Goal: Ask a question

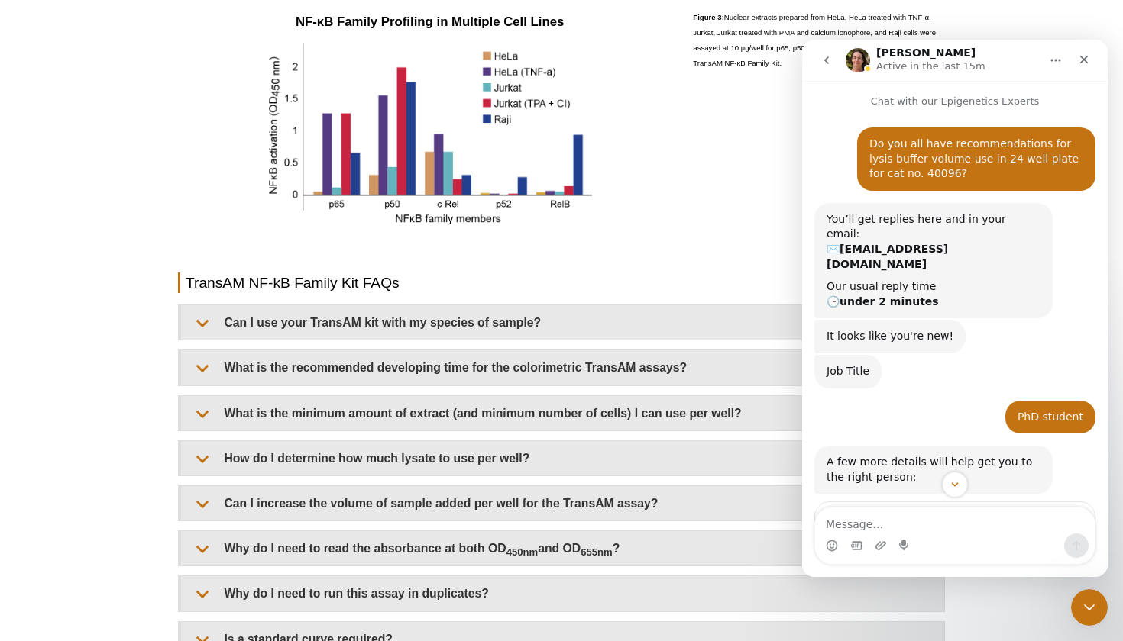
scroll to position [441, 0]
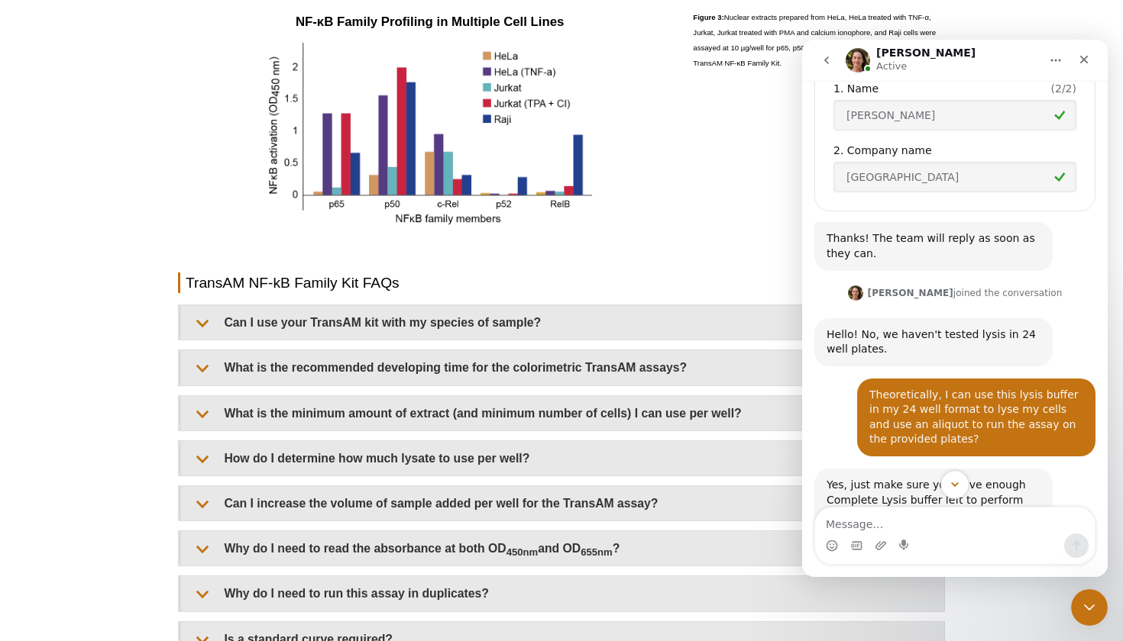
click at [959, 478] on button "Scroll to bottom" at bounding box center [954, 484] width 28 height 28
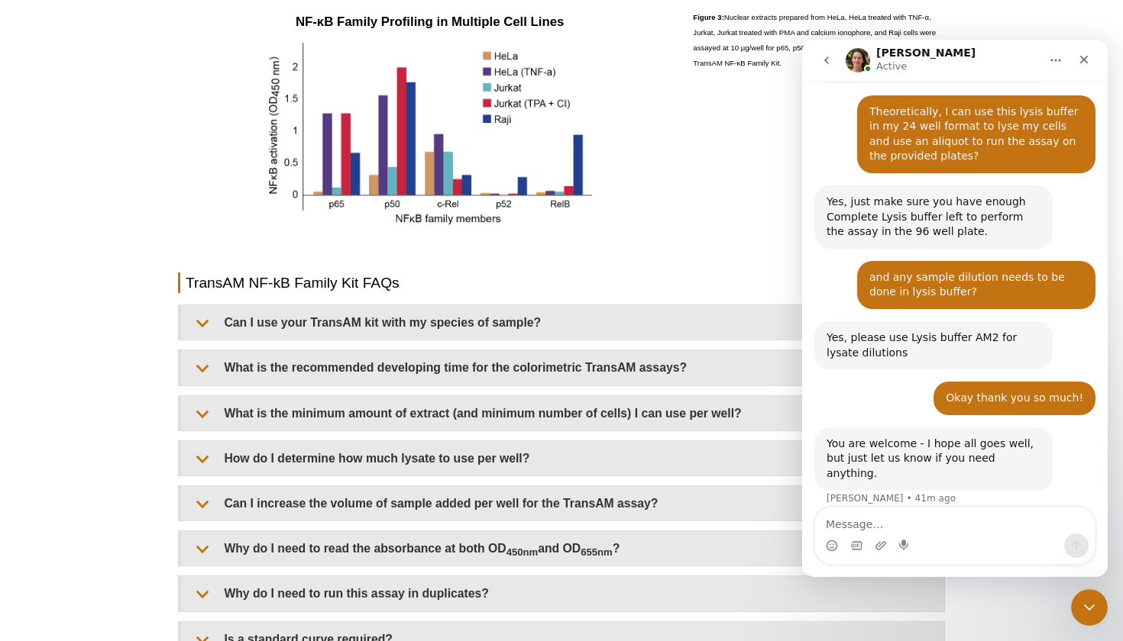
scroll to position [726, 0]
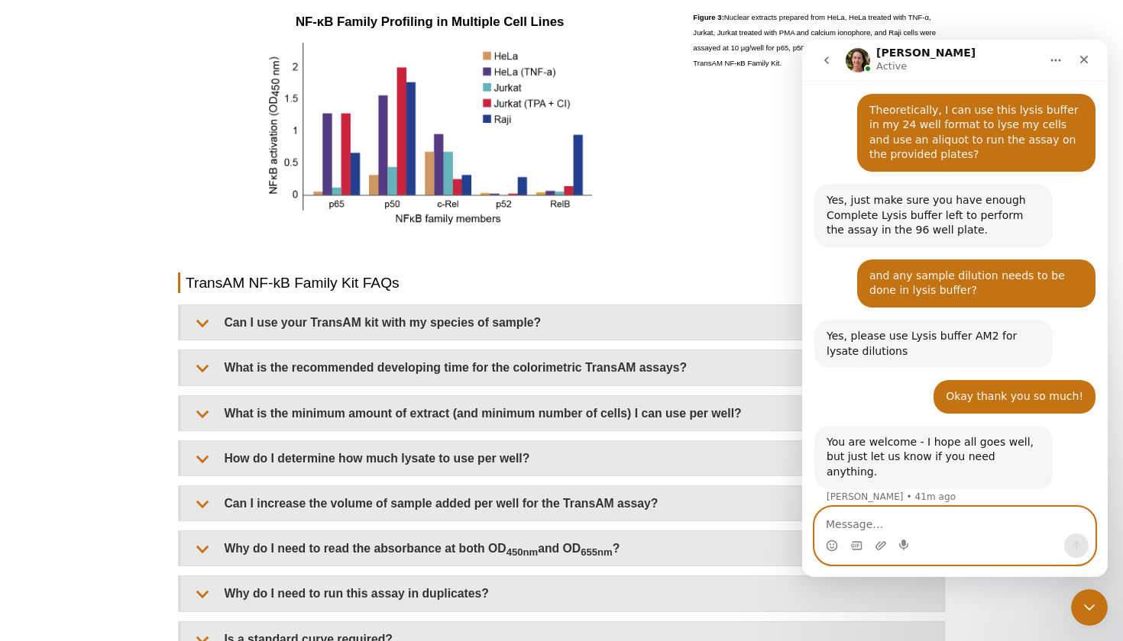
click at [919, 522] on textarea "Message…" at bounding box center [954, 521] width 279 height 26
type textarea "Hi I have one more question actually"
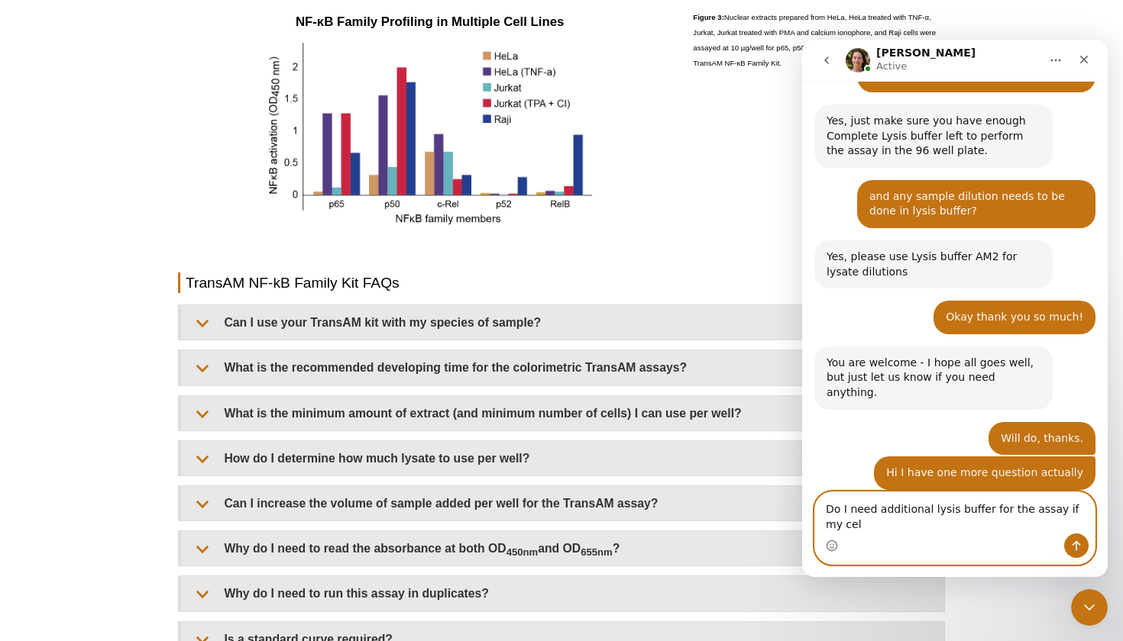
scroll to position [821, 0]
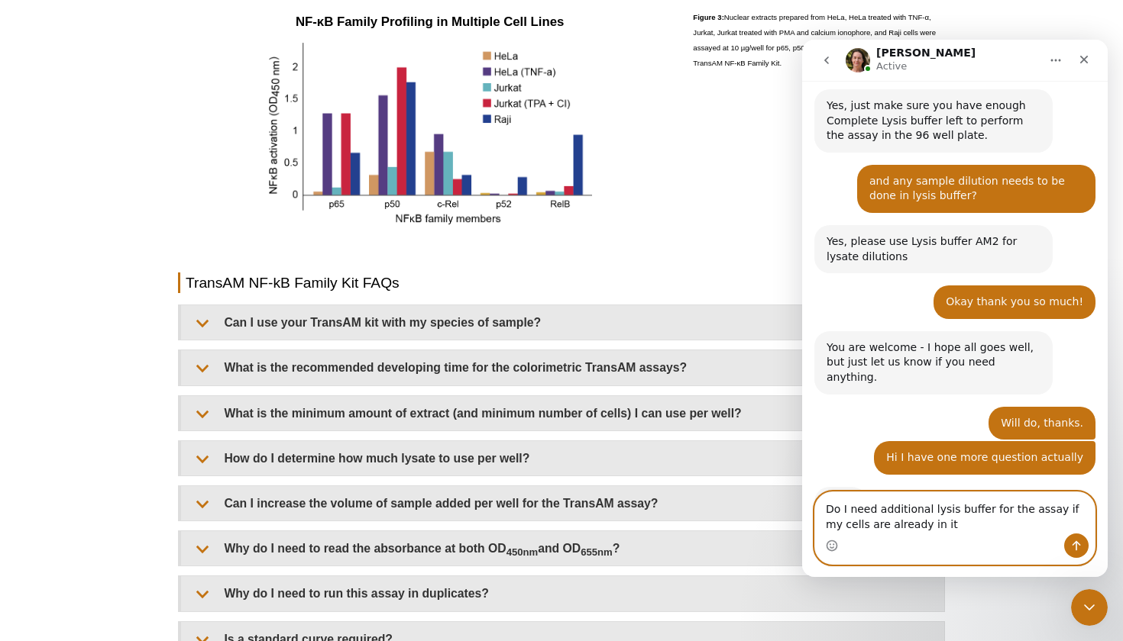
type textarea "Do I need additional lysis buffer for the assay if my cells are already in it?"
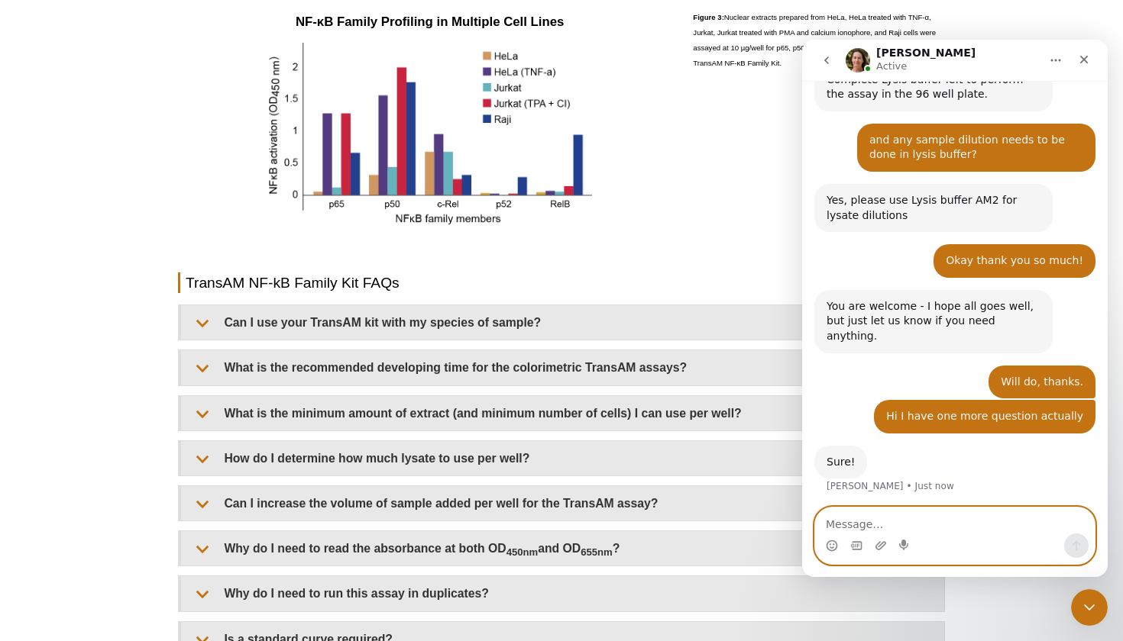
scroll to position [865, 0]
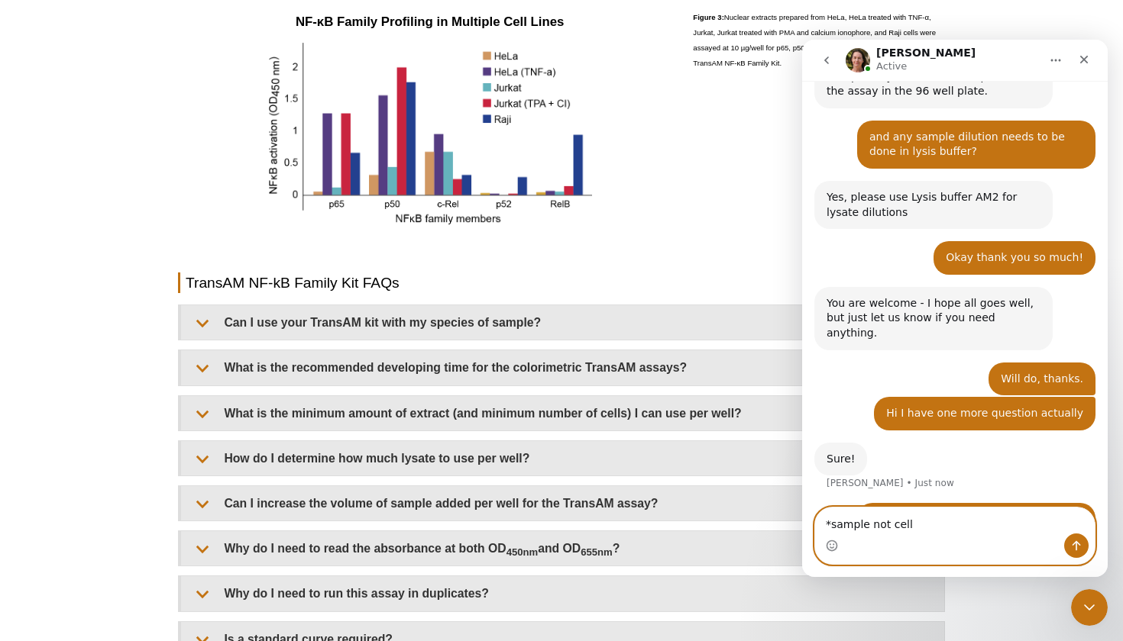
type textarea "*sample not cells"
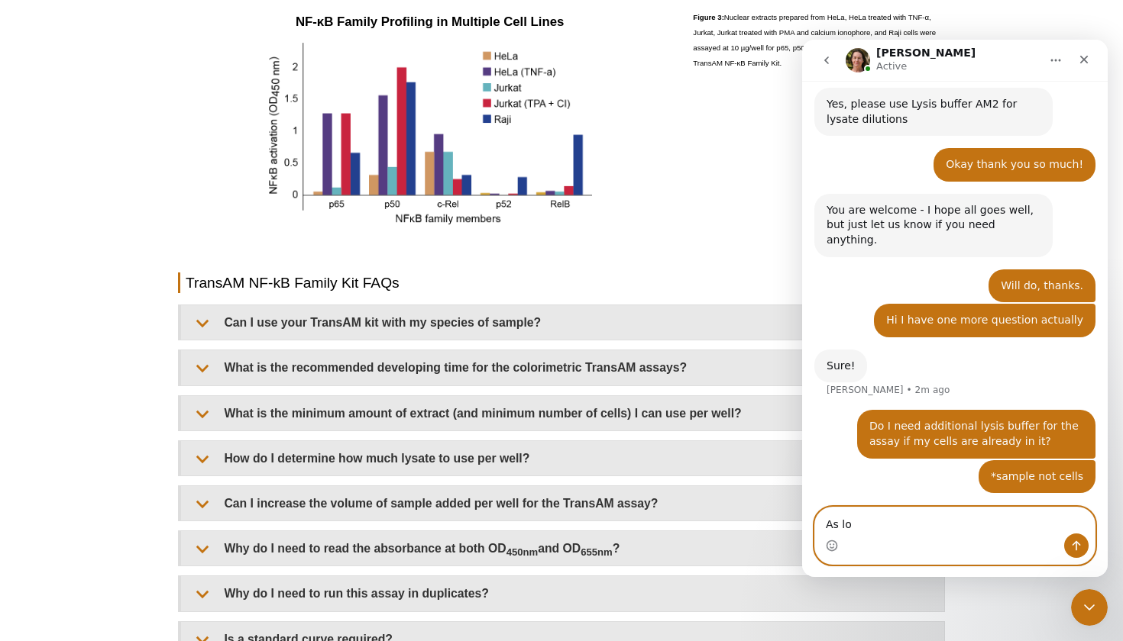
scroll to position [900, 0]
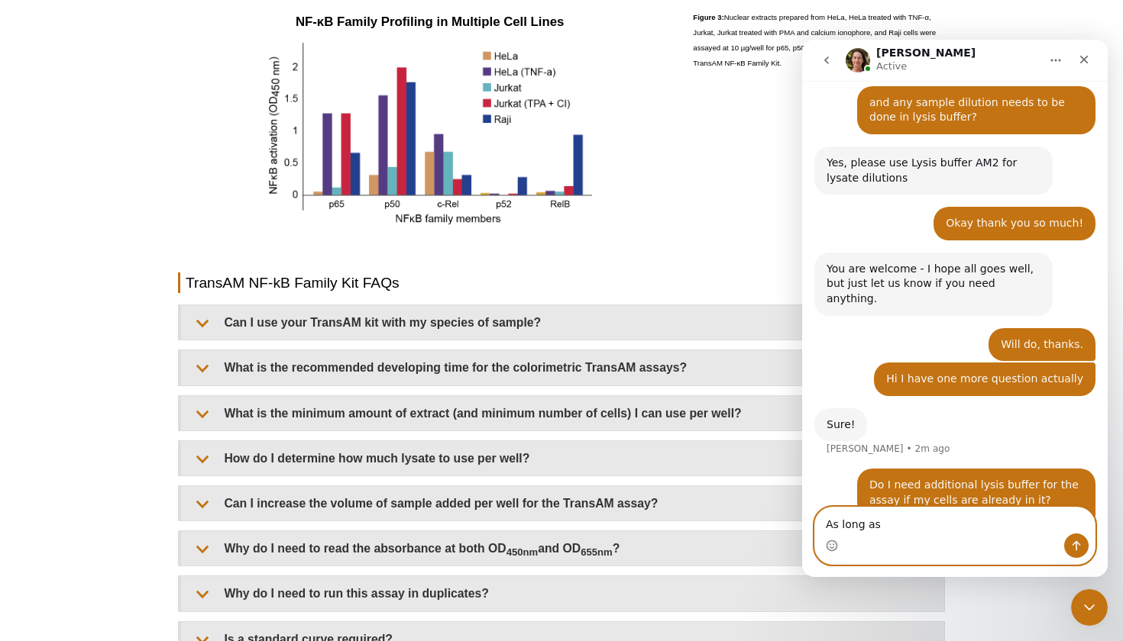
type textarea "As long as"
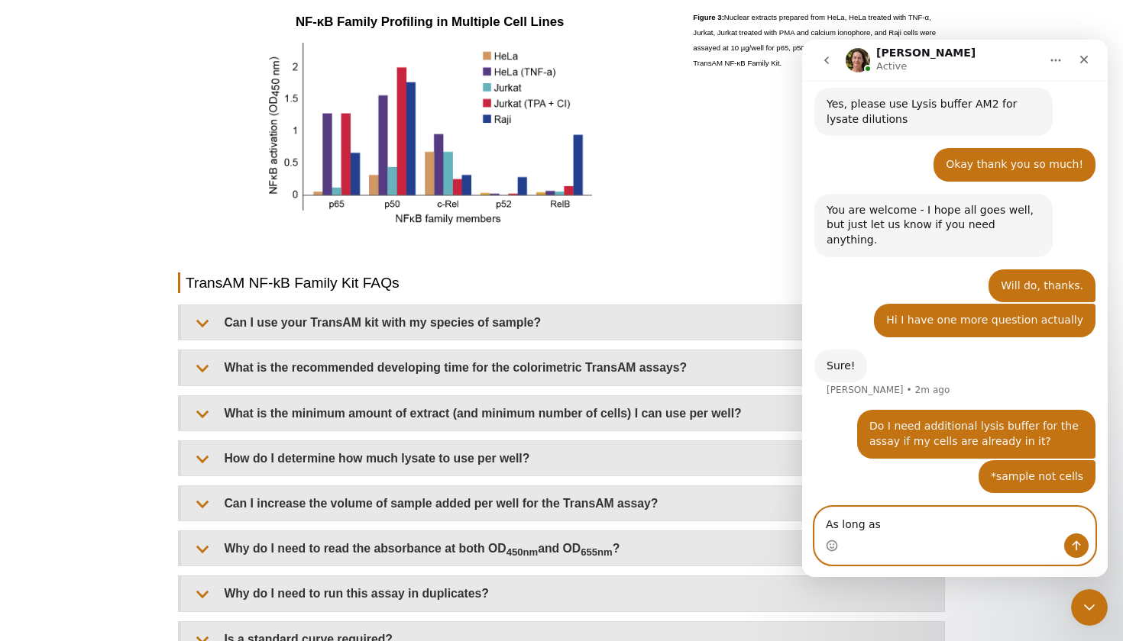
click at [870, 529] on textarea "As long as" at bounding box center [954, 521] width 279 height 26
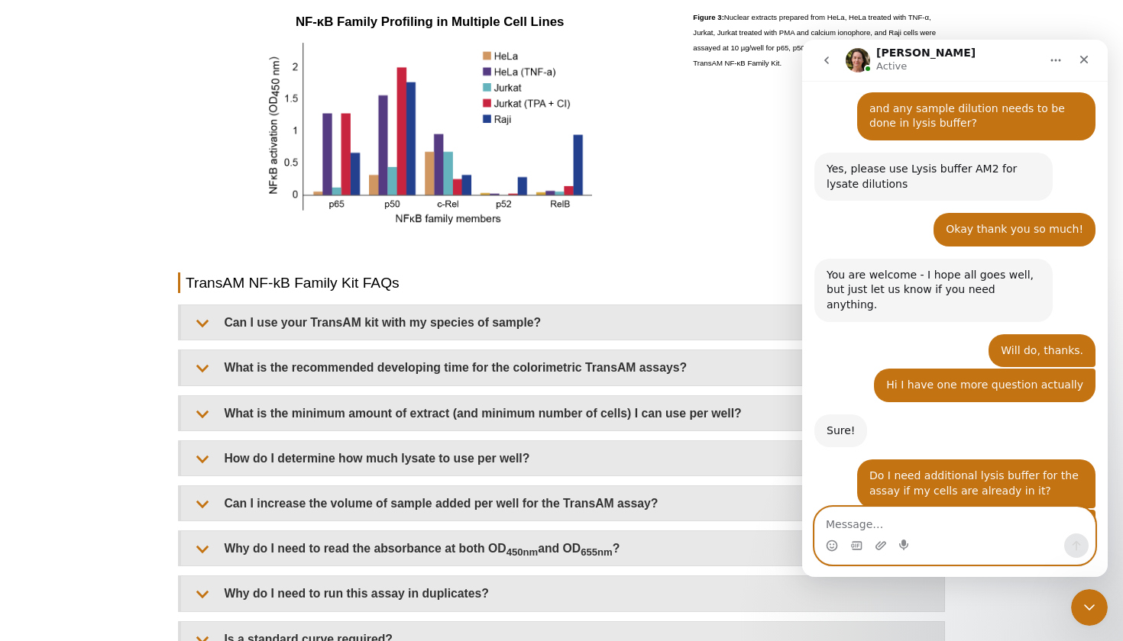
scroll to position [974, 0]
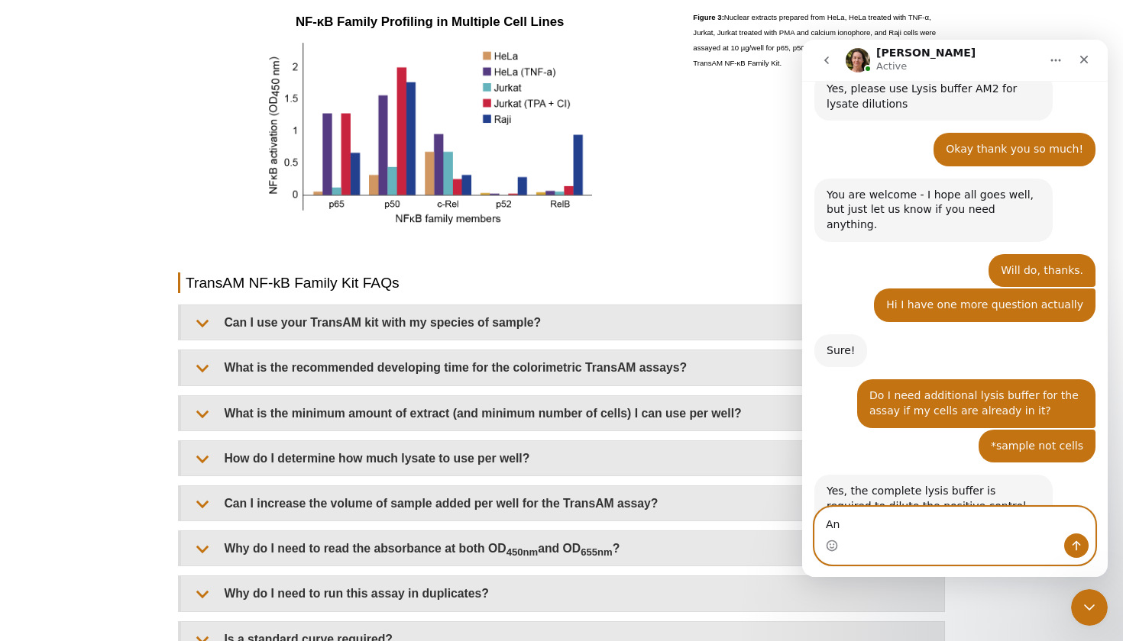
type textarea "A"
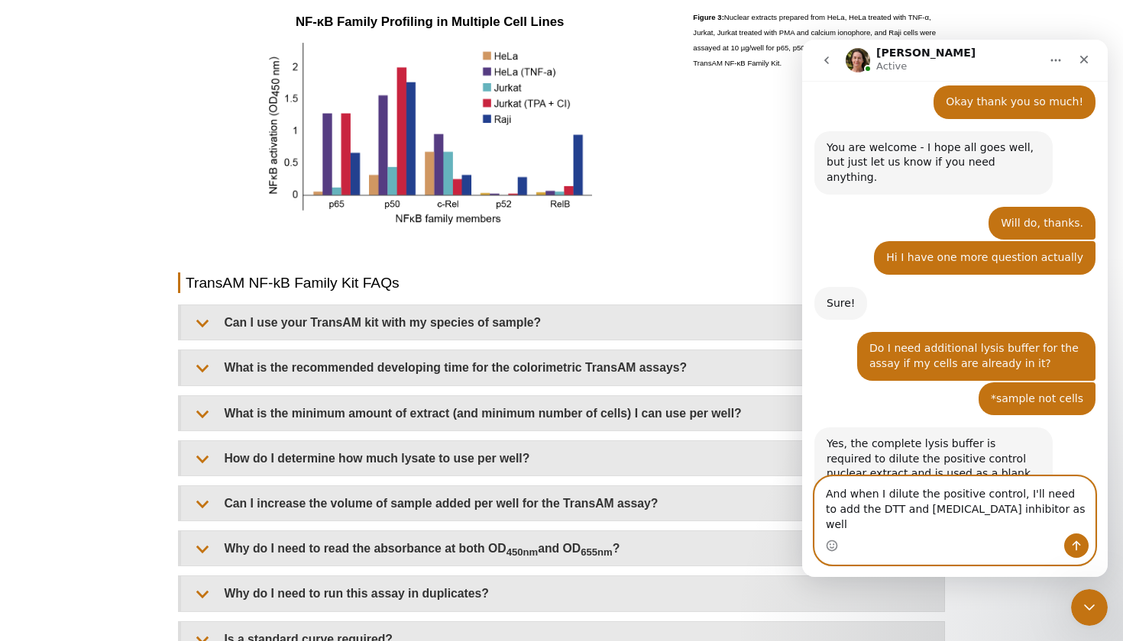
scroll to position [1072, 0]
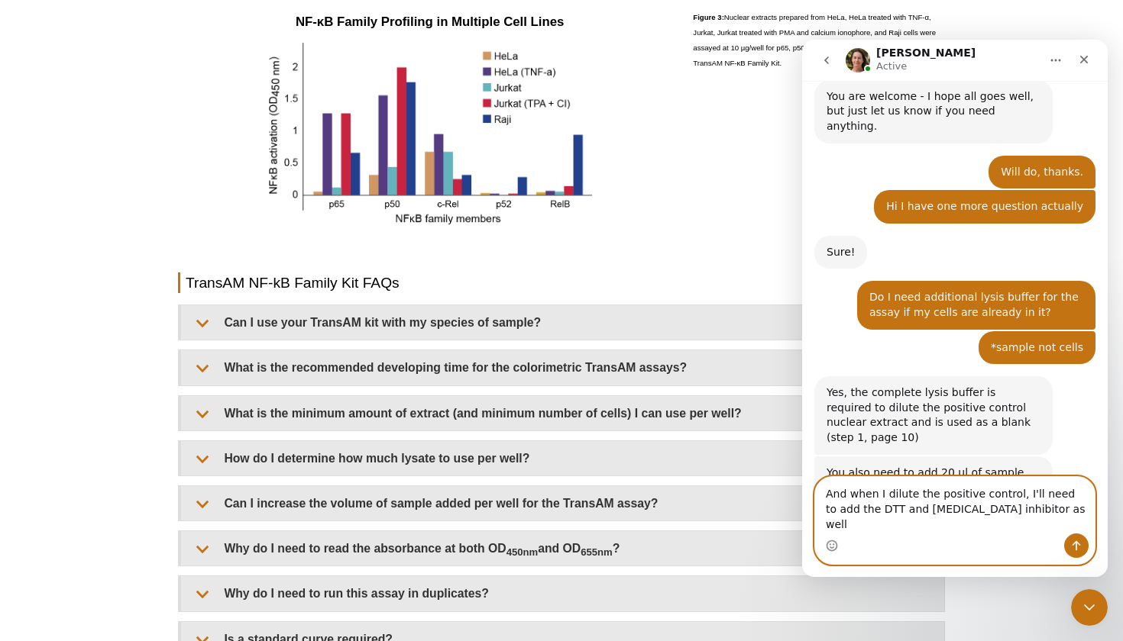
click at [867, 515] on textarea "And when I dilute the positive control, I'll need to add the DTT and [MEDICAL_D…" at bounding box center [954, 505] width 279 height 57
click at [1048, 524] on textarea "And when I dilute the positive control, I'll need to add the DTT and [MEDICAL_D…" at bounding box center [954, 505] width 279 height 57
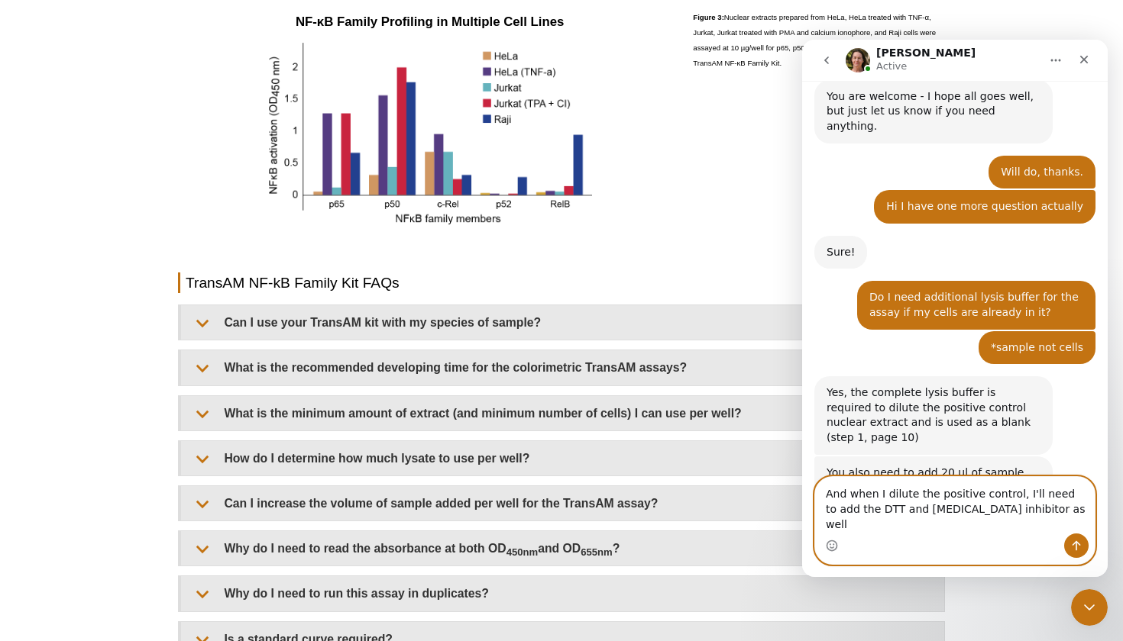
click at [1019, 530] on textarea "And when I dilute the positive control, I'll need to add the DTT and [MEDICAL_D…" at bounding box center [954, 505] width 279 height 57
type textarea "And when I dilute the positive control, I'll need to add the DTT and [MEDICAL_D…"
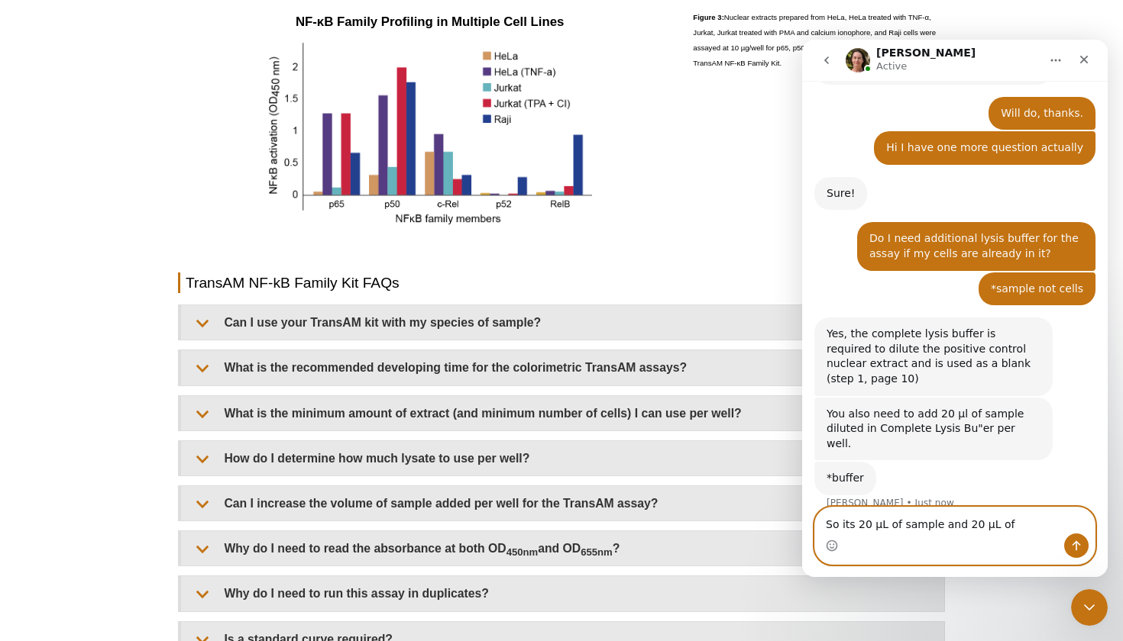
scroll to position [1190, 0]
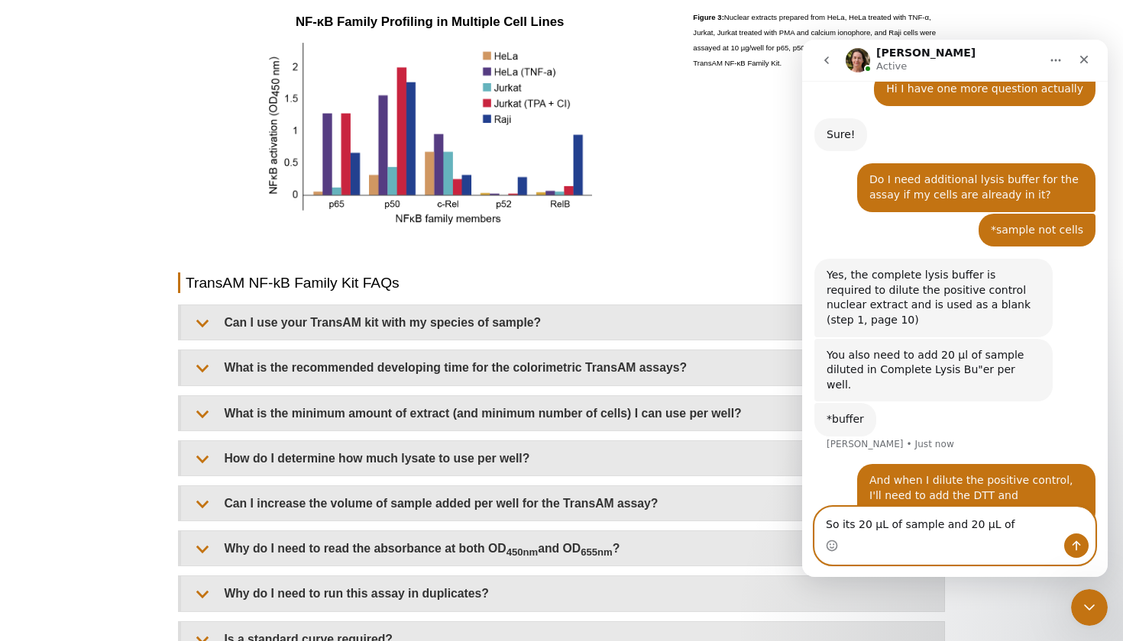
click at [843, 528] on textarea "So its 20 μL of sample and 20 μL of" at bounding box center [954, 521] width 279 height 26
click at [849, 526] on textarea "So its 20 μL of sample and 20 μL of" at bounding box center [954, 521] width 279 height 26
click at [1019, 518] on textarea "So its 20 μL of sample and 20 μL of" at bounding box center [954, 521] width 279 height 26
click at [932, 524] on textarea "So its 20 μL of sample and 20 μL of lysis buffer" at bounding box center [954, 521] width 279 height 26
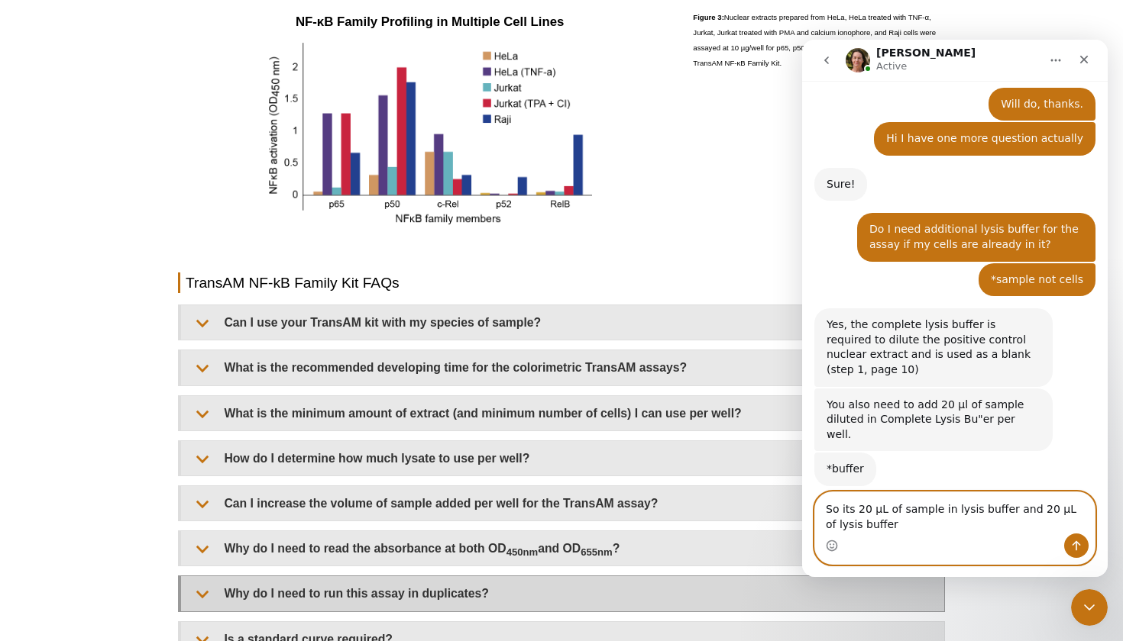
scroll to position [1206, 0]
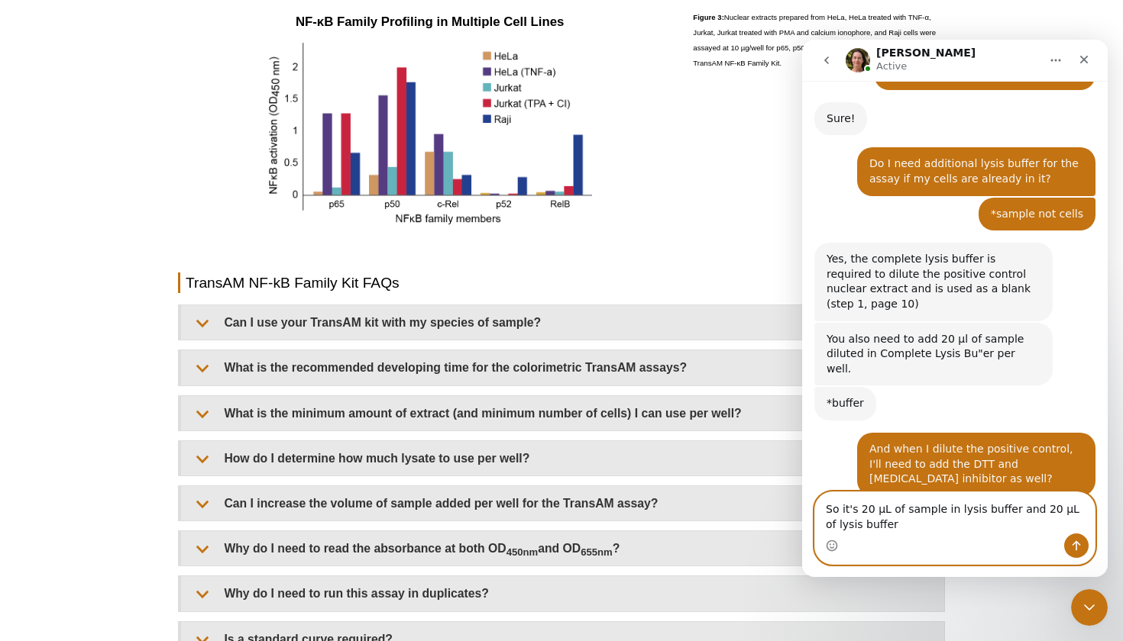
click at [936, 509] on textarea "So it's 20 μL of sample in lysis buffer and 20 μL of lysis buffer" at bounding box center [954, 513] width 279 height 41
click at [1010, 507] on textarea "So it's 20 μL of sample ( in lysis buffer and 20 μL of lysis buffer" at bounding box center [954, 513] width 279 height 41
click at [907, 526] on textarea "So it's 20 μL of sample ( in lysis buffer) and 20 μL of lysis buffer" at bounding box center [954, 513] width 279 height 41
type textarea "So it's 20 μL of sample ( in lysis buffer) and 20 μL of lysis buffer per well?"
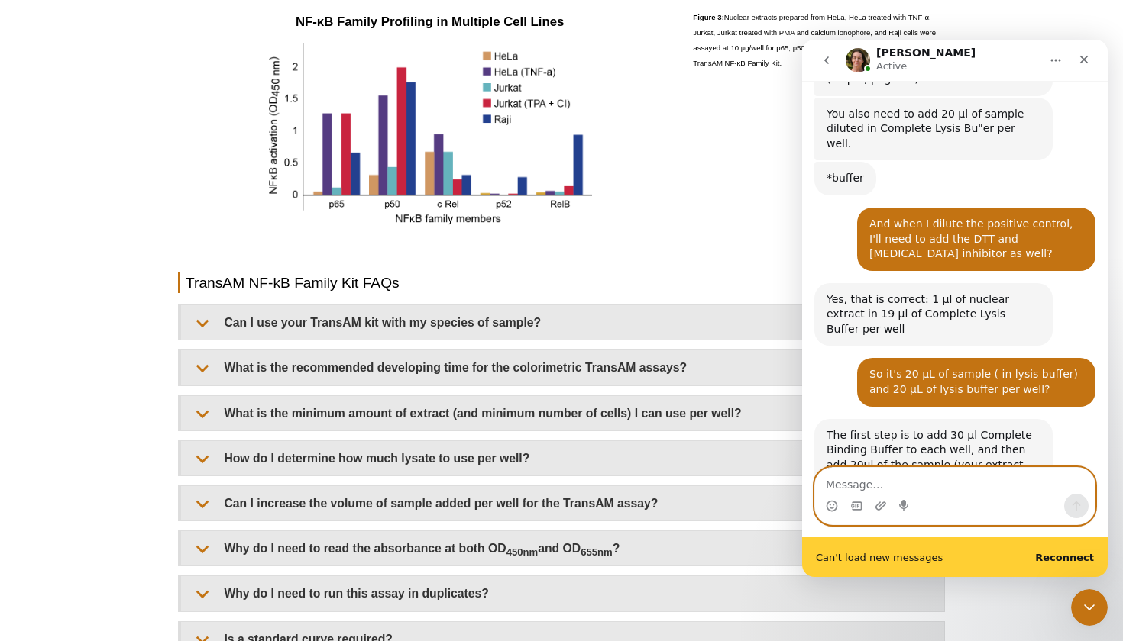
scroll to position [1471, 0]
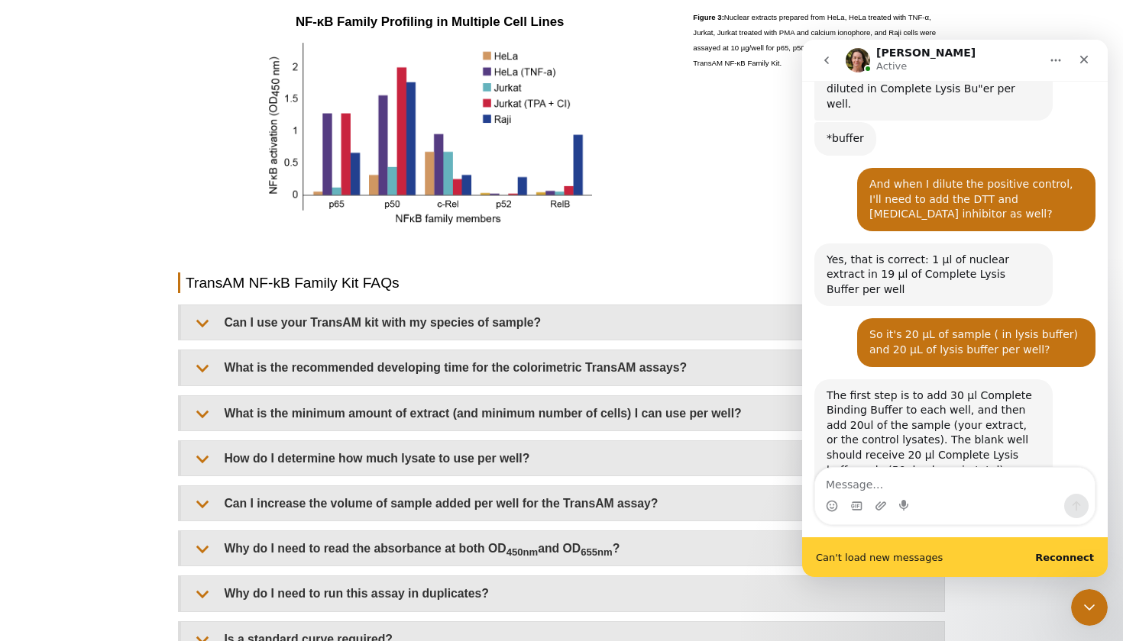
click at [1087, 561] on b "Reconnect" at bounding box center [1064, 557] width 59 height 11
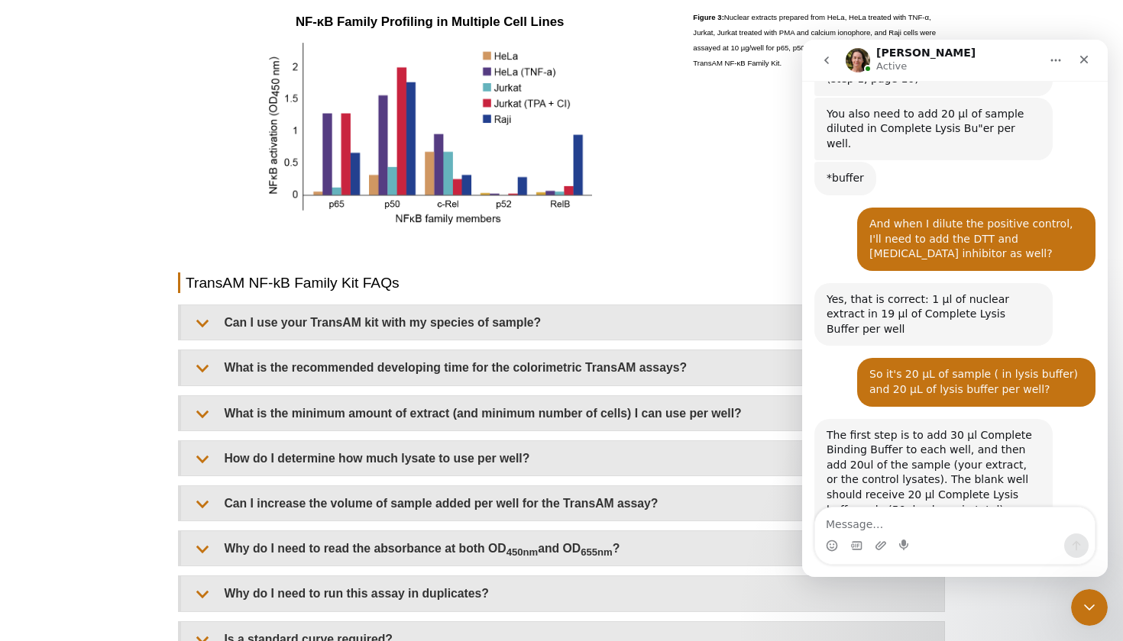
scroll to position [1431, 0]
